Goal: Navigation & Orientation: Find specific page/section

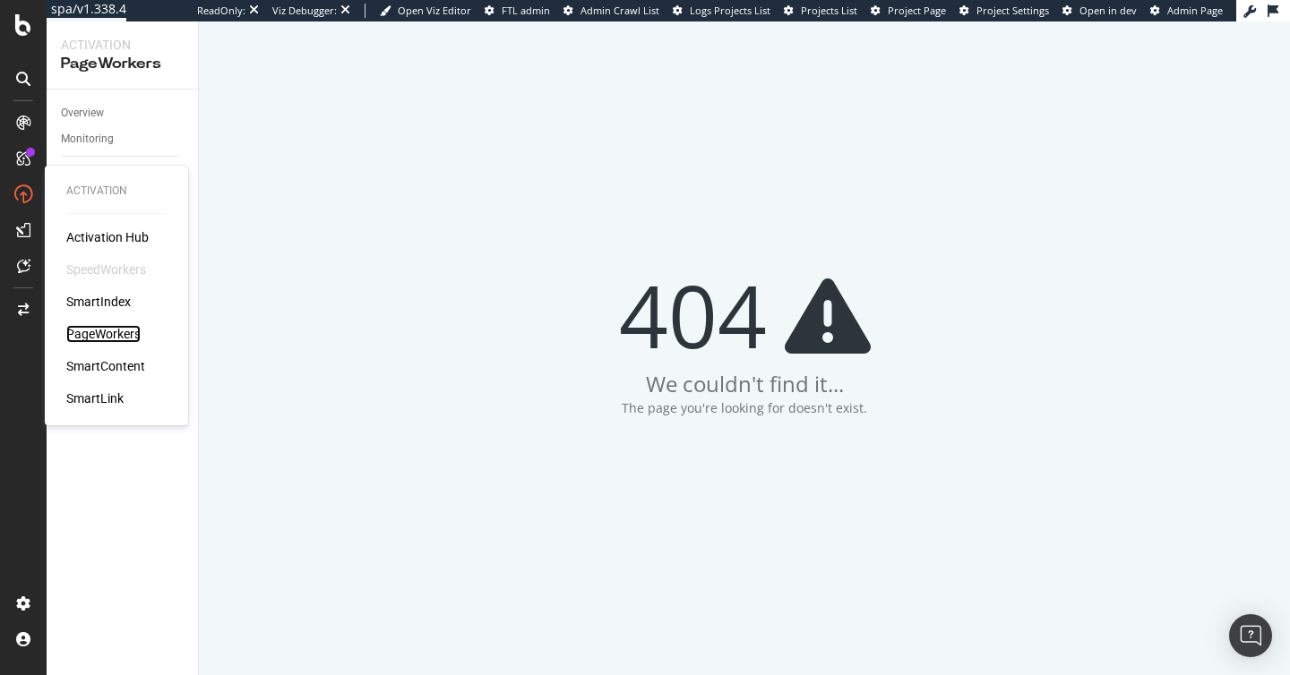
click at [106, 336] on div "PageWorkers" at bounding box center [103, 334] width 74 height 18
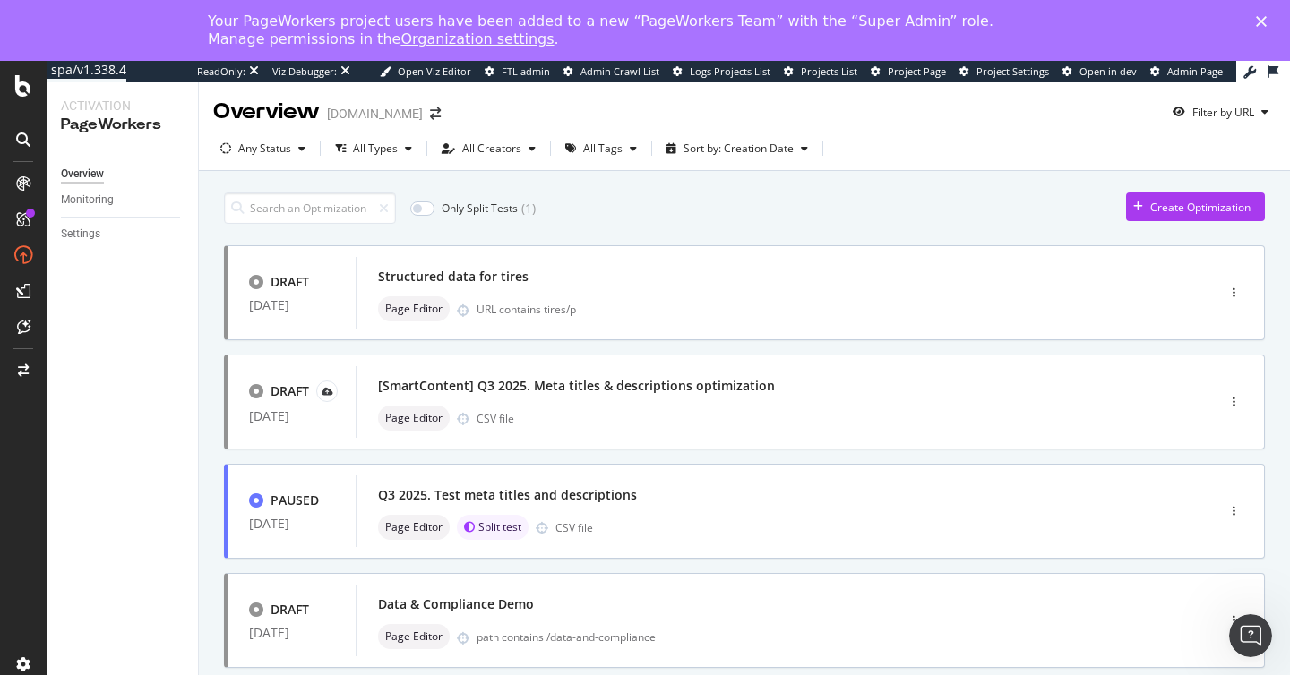
click at [415, 39] on link "Organization settings" at bounding box center [476, 38] width 153 height 17
click at [24, 82] on icon at bounding box center [23, 85] width 16 height 21
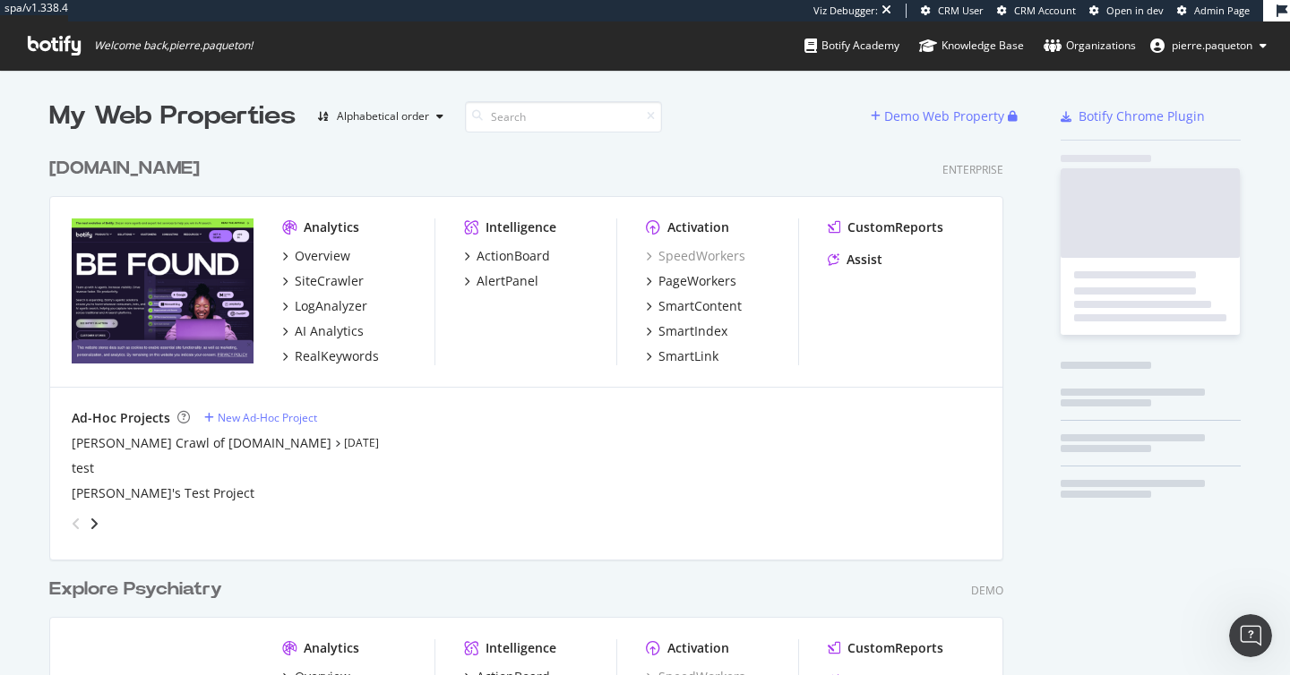
scroll to position [734, 968]
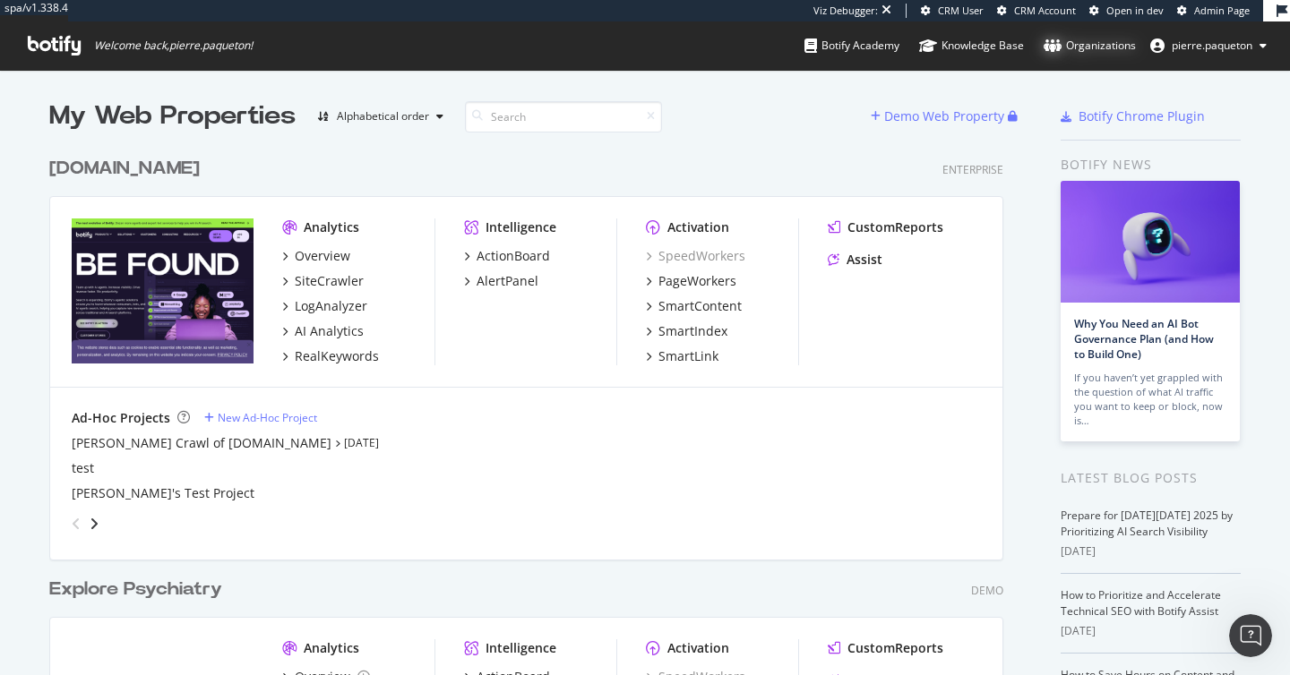
click at [1109, 47] on div "Organizations" at bounding box center [1089, 46] width 92 height 18
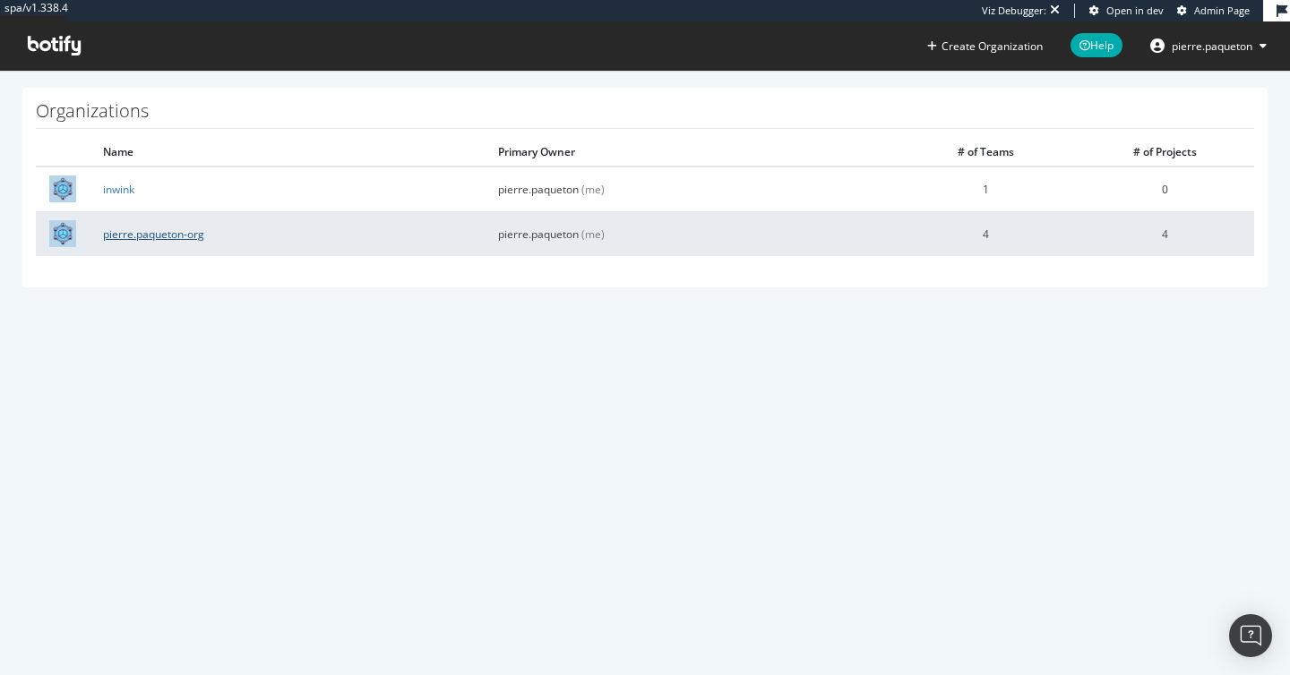
click at [146, 236] on link "pierre.paqueton-org" at bounding box center [153, 234] width 101 height 15
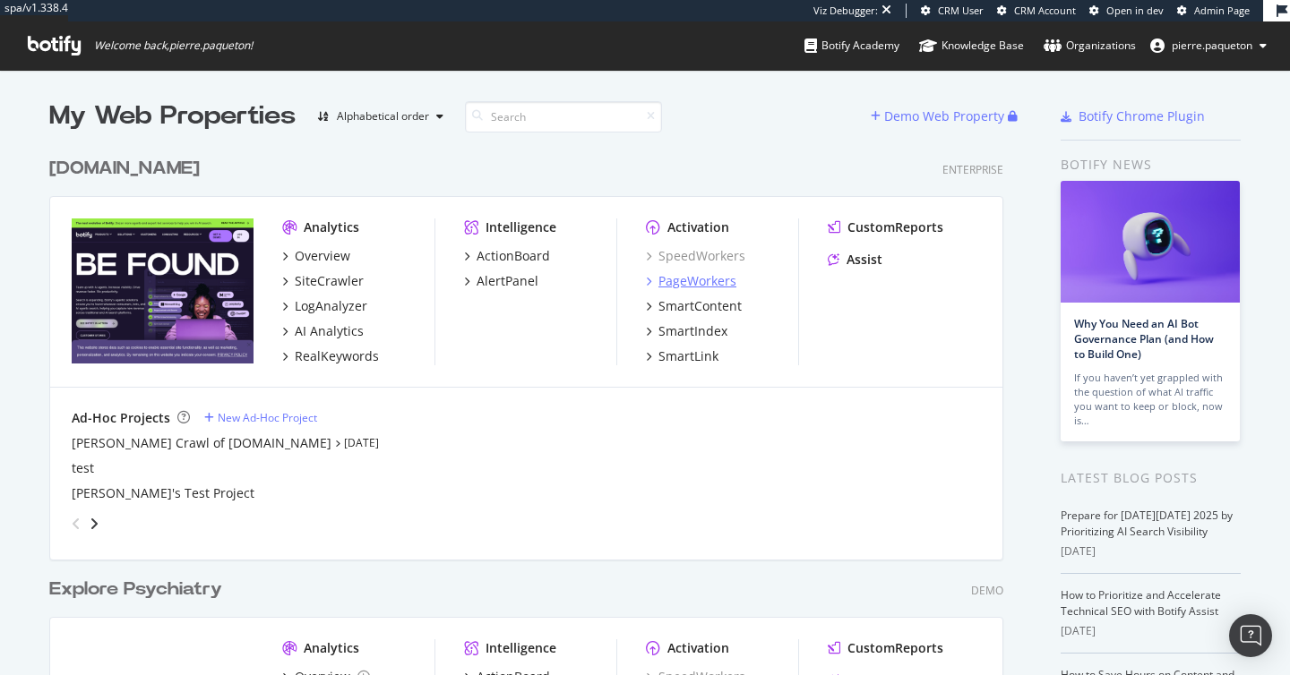
click at [702, 286] on div "PageWorkers" at bounding box center [697, 281] width 78 height 18
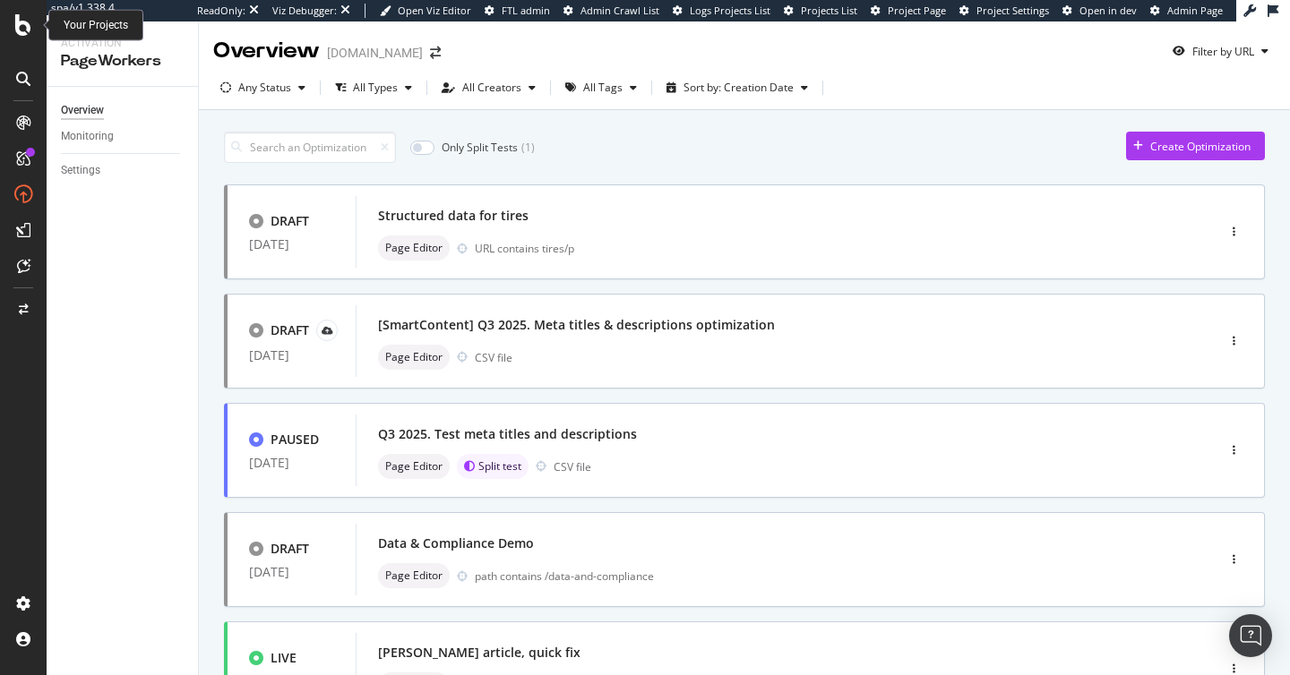
click at [26, 35] on icon at bounding box center [23, 24] width 16 height 21
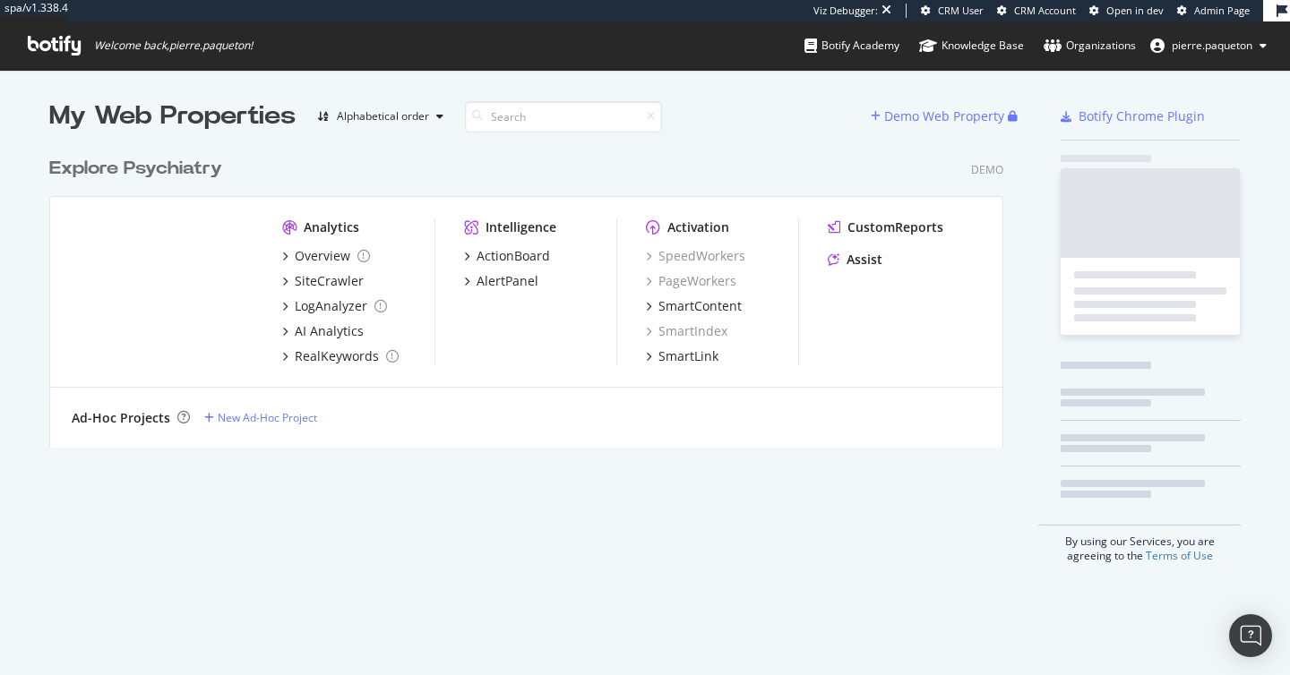
scroll to position [313, 968]
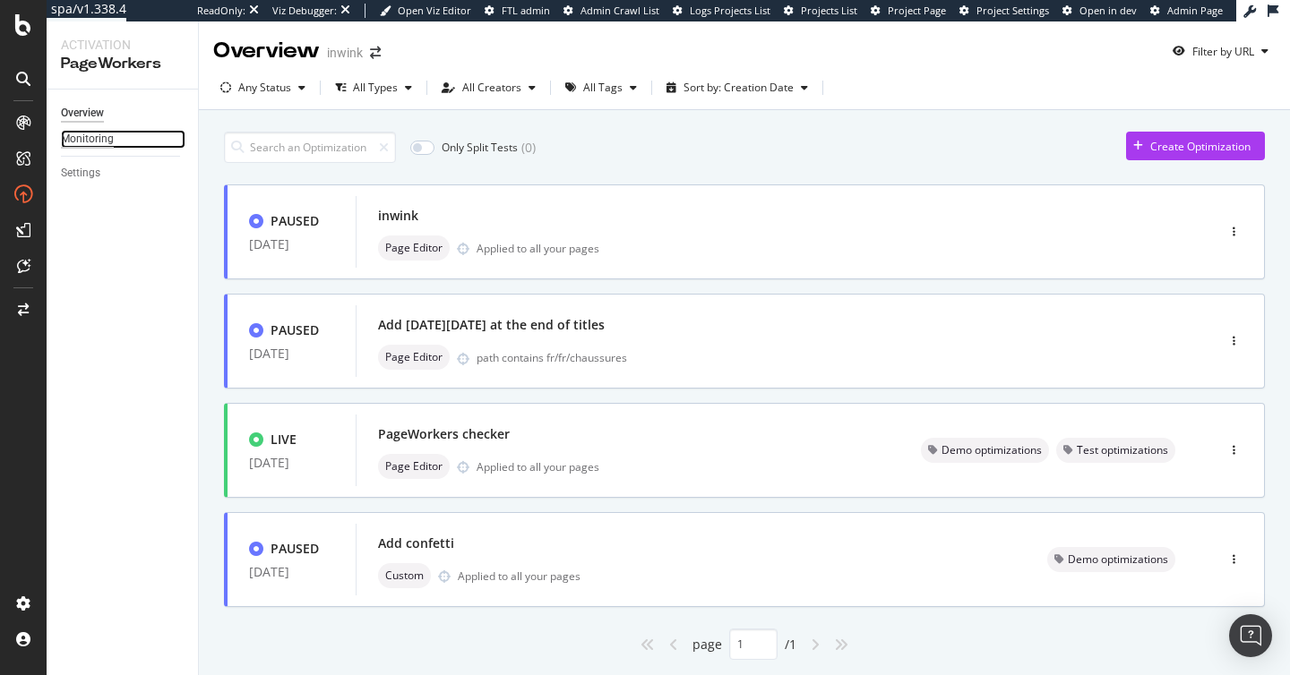
click at [90, 133] on div "Monitoring" at bounding box center [87, 139] width 53 height 19
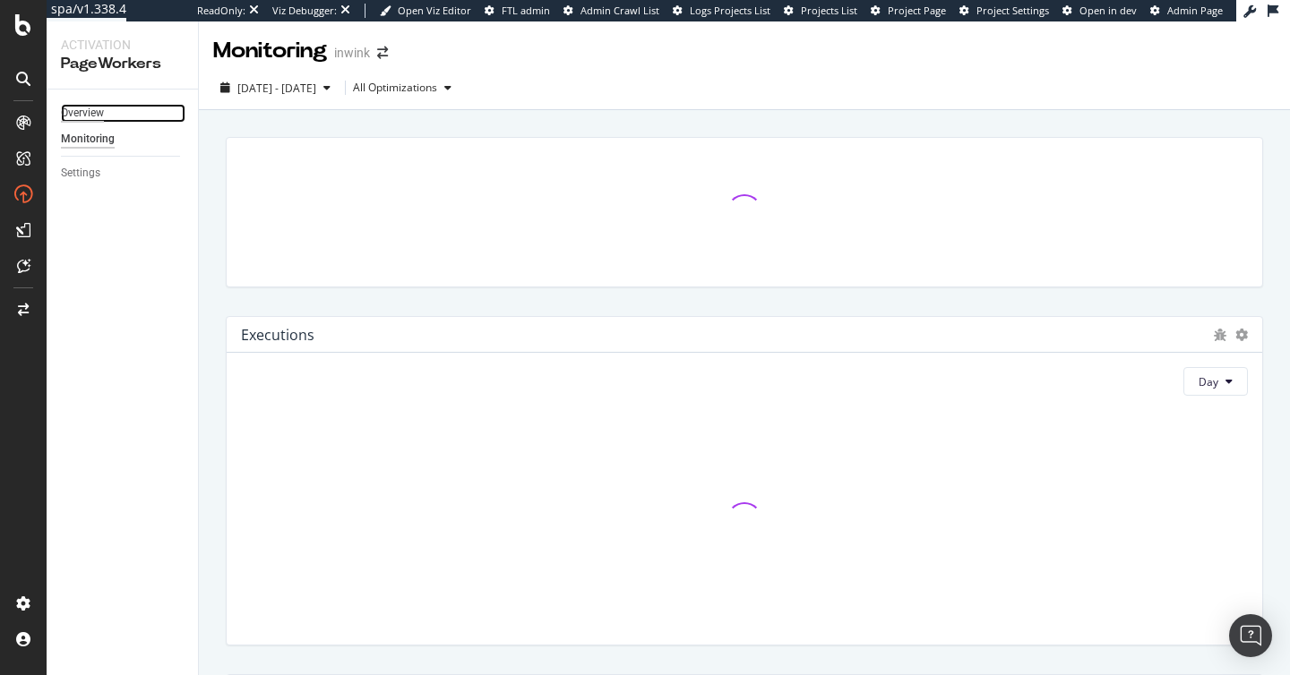
click at [91, 112] on div "Overview" at bounding box center [82, 113] width 43 height 19
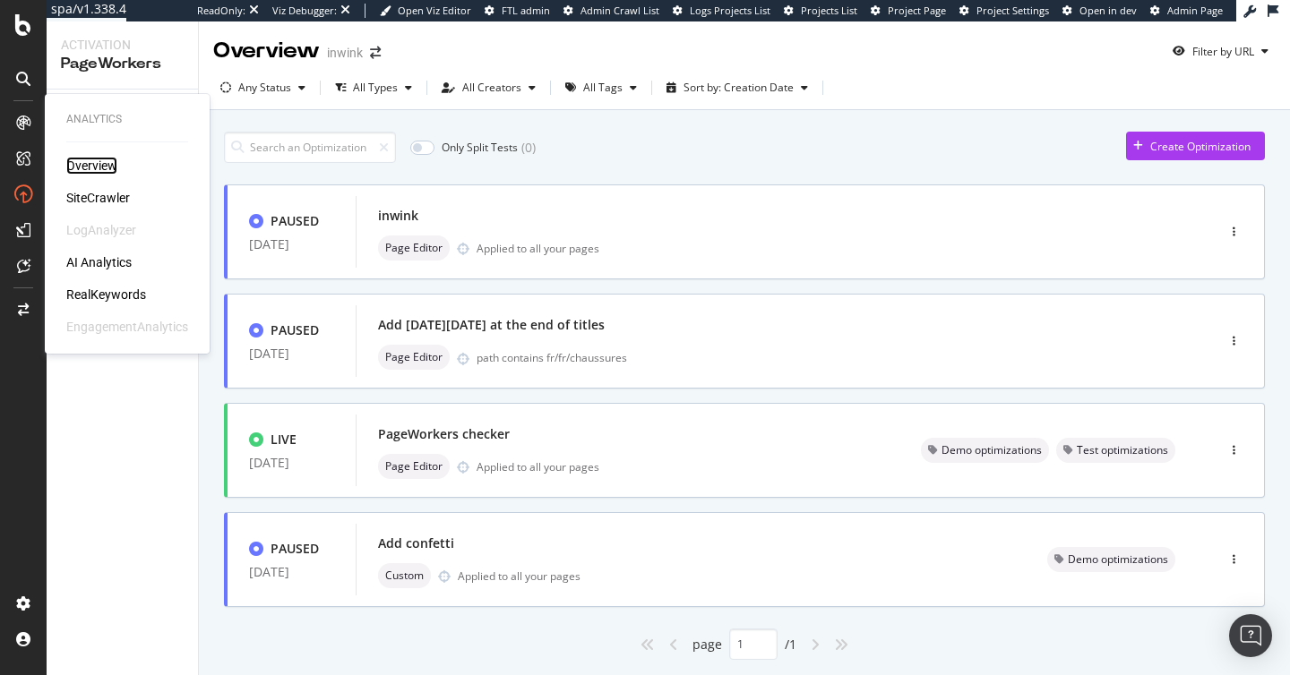
click at [90, 163] on div "Overview" at bounding box center [91, 166] width 51 height 18
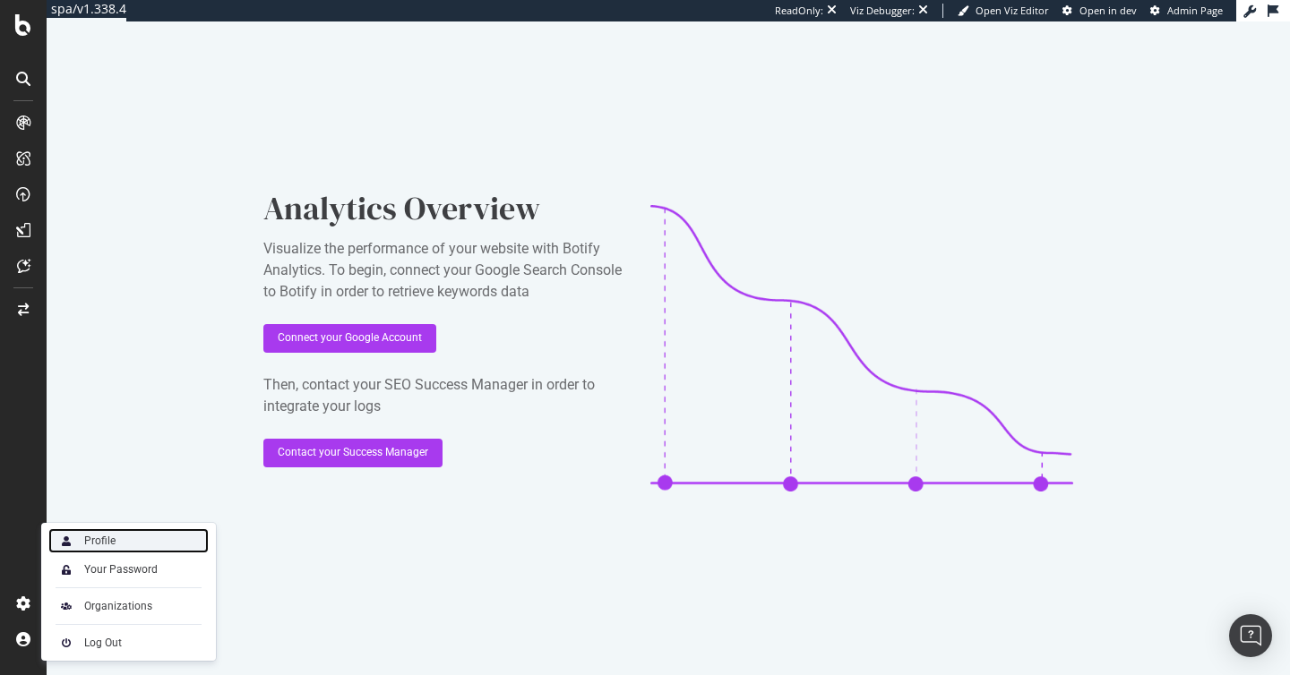
click at [105, 547] on div "Profile" at bounding box center [99, 541] width 31 height 14
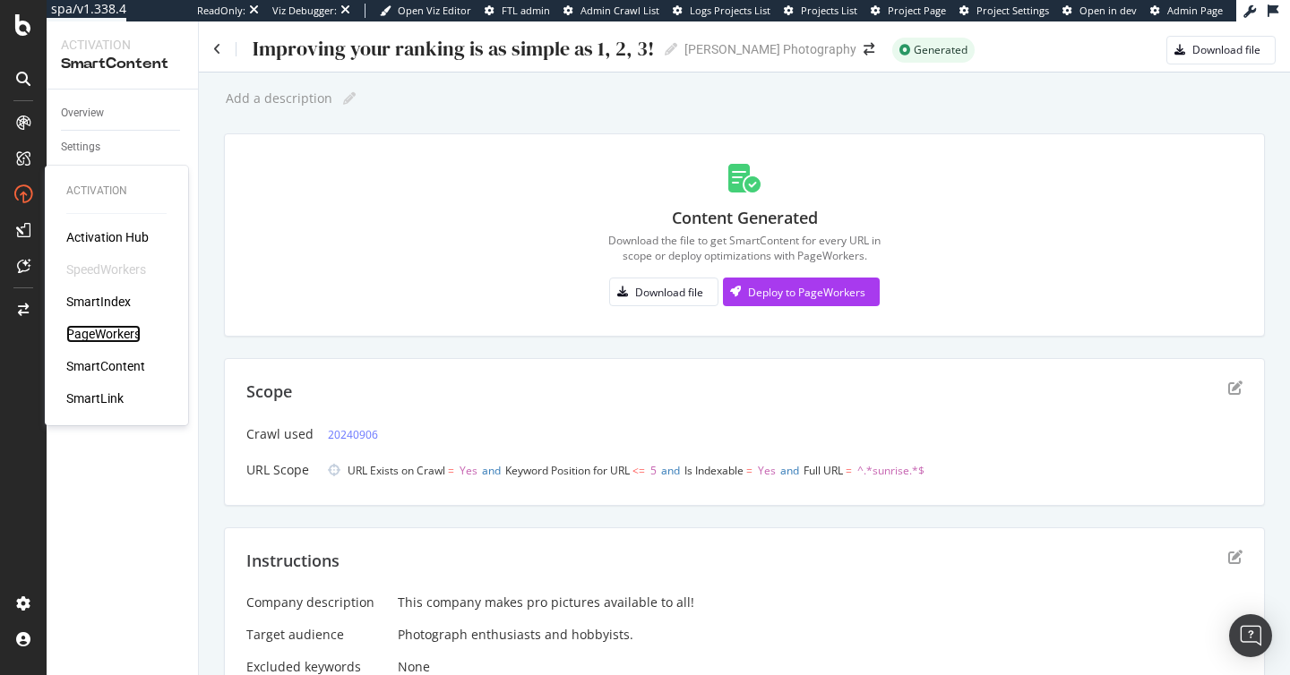
click at [104, 341] on div "PageWorkers" at bounding box center [103, 334] width 74 height 18
